Goal: Find specific page/section: Find specific page/section

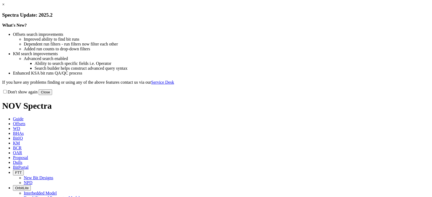
click at [52, 95] on button "Close" at bounding box center [45, 93] width 13 height 6
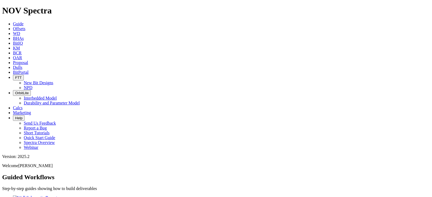
click at [22, 51] on span "BCR" at bounding box center [17, 53] width 9 height 5
click at [134, 197] on div at bounding box center [215, 197] width 427 height 0
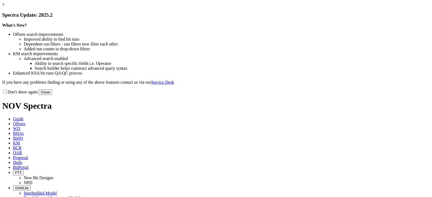
click at [5, 7] on link "×" at bounding box center [3, 4] width 2 height 5
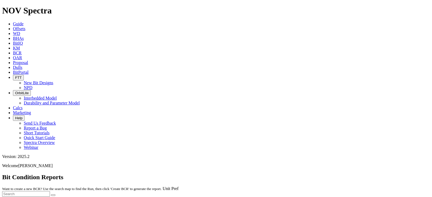
click at [23, 41] on span "BitIQ" at bounding box center [18, 43] width 10 height 5
